Goal: Find contact information: Find contact information

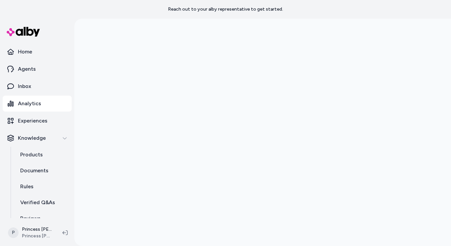
scroll to position [19, 0]
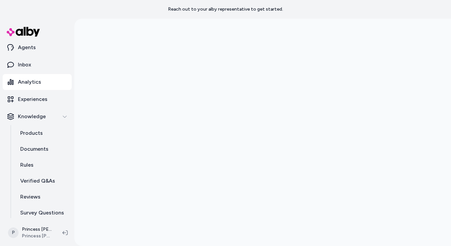
click at [270, 12] on p "Reach out to your alby representative to get started." at bounding box center [225, 9] width 115 height 7
click at [275, 8] on p "Reach out to your alby representative to get started." at bounding box center [225, 9] width 115 height 7
drag, startPoint x: 280, startPoint y: 10, endPoint x: 272, endPoint y: 11, distance: 8.0
click at [272, 11] on div "Reach out to your alby representative to get started." at bounding box center [225, 9] width 451 height 19
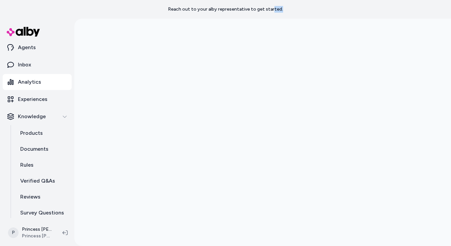
click at [272, 11] on p "Reach out to your alby representative to get started." at bounding box center [225, 9] width 115 height 7
drag, startPoint x: 272, startPoint y: 11, endPoint x: 295, endPoint y: 11, distance: 22.6
click at [295, 11] on div "Reach out to your alby representative to get started." at bounding box center [225, 9] width 451 height 19
click at [259, 15] on div "Reach out to your alby representative to get started." at bounding box center [225, 9] width 451 height 19
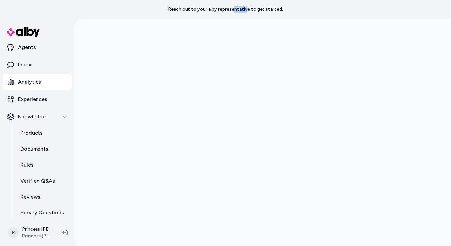
drag, startPoint x: 234, startPoint y: 9, endPoint x: 248, endPoint y: 10, distance: 14.0
click at [248, 10] on p "Reach out to your alby representative to get started." at bounding box center [225, 9] width 115 height 7
drag, startPoint x: 250, startPoint y: 12, endPoint x: 237, endPoint y: 11, distance: 13.0
click at [237, 11] on p "Reach out to your alby representative to get started." at bounding box center [225, 9] width 115 height 7
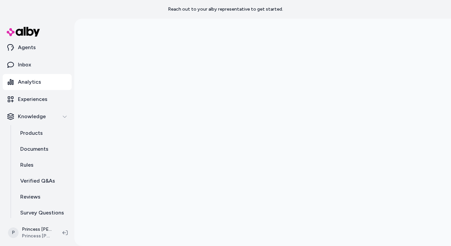
click at [237, 11] on p "Reach out to your alby representative to get started." at bounding box center [225, 9] width 115 height 7
click at [227, 9] on p "Reach out to your alby representative to get started." at bounding box center [225, 9] width 115 height 7
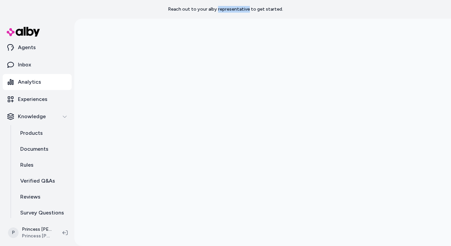
click at [197, 11] on p "Reach out to your alby representative to get started." at bounding box center [225, 9] width 115 height 7
click at [190, 10] on p "Reach out to your alby representative to get started." at bounding box center [225, 9] width 115 height 7
click at [193, 10] on p "Reach out to your alby representative to get started." at bounding box center [225, 9] width 115 height 7
click at [191, 8] on p "Reach out to your alby representative to get started." at bounding box center [225, 9] width 115 height 7
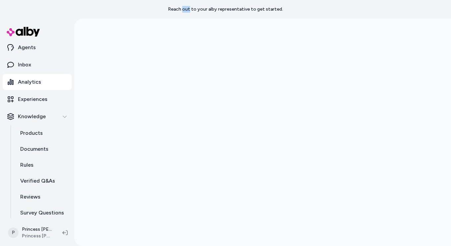
click at [191, 8] on p "Reach out to your alby representative to get started." at bounding box center [225, 9] width 115 height 7
click at [197, 10] on p "Reach out to your alby representative to get started." at bounding box center [225, 9] width 115 height 7
click at [193, 11] on p "Reach out to your alby representative to get started." at bounding box center [225, 9] width 115 height 7
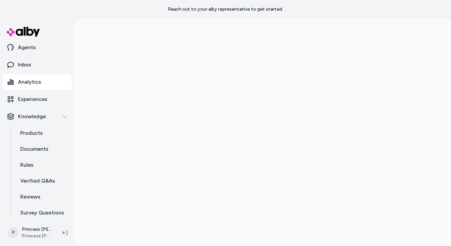
click at [192, 11] on p "Reach out to your alby representative to get started." at bounding box center [225, 9] width 115 height 7
click at [197, 7] on p "Reach out to your alby representative to get started." at bounding box center [225, 9] width 115 height 7
click at [203, 8] on p "Reach out to your alby representative to get started." at bounding box center [225, 9] width 115 height 7
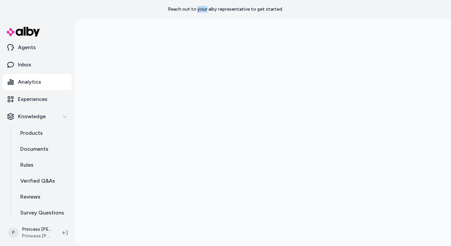
click at [203, 8] on p "Reach out to your alby representative to get started." at bounding box center [225, 9] width 115 height 7
click at [209, 10] on p "Reach out to your alby representative to get started." at bounding box center [225, 9] width 115 height 7
drag, startPoint x: 209, startPoint y: 10, endPoint x: 194, endPoint y: 8, distance: 14.4
click at [195, 8] on p "Reach out to your alby representative to get started." at bounding box center [225, 9] width 115 height 7
click at [189, 8] on p "Reach out to your alby representative to get started." at bounding box center [225, 9] width 115 height 7
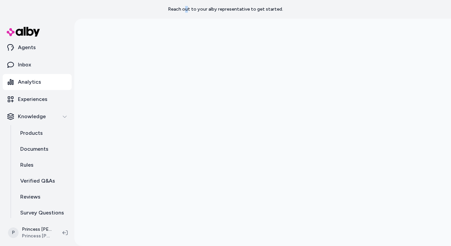
click at [190, 9] on p "Reach out to your alby representative to get started." at bounding box center [225, 9] width 115 height 7
click at [178, 10] on p "Reach out to your alby representative to get started." at bounding box center [225, 9] width 115 height 7
click at [175, 9] on p "Reach out to your alby representative to get started." at bounding box center [225, 9] width 115 height 7
drag, startPoint x: 173, startPoint y: 9, endPoint x: 177, endPoint y: 9, distance: 4.3
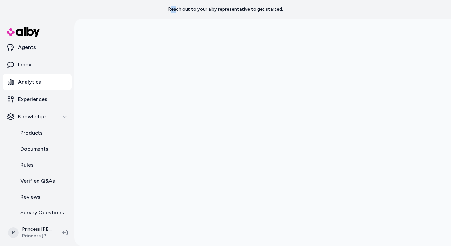
click at [177, 9] on p "Reach out to your alby representative to get started." at bounding box center [225, 9] width 115 height 7
click at [185, 11] on p "Reach out to your alby representative to get started." at bounding box center [225, 9] width 115 height 7
drag, startPoint x: 177, startPoint y: 11, endPoint x: 182, endPoint y: 11, distance: 5.0
click at [182, 11] on p "Reach out to your alby representative to get started." at bounding box center [225, 9] width 115 height 7
